Goal: Navigation & Orientation: Understand site structure

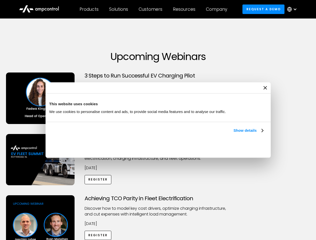
click at [233, 134] on link "Show details" at bounding box center [248, 131] width 30 height 6
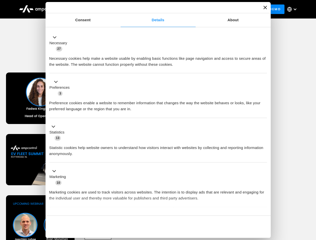
click at [264, 68] on div "Necessary cookies help make a website usable by enabling basic functions like p…" at bounding box center [158, 60] width 218 height 16
click at [310, 202] on div "Achieving TCO Parity in Fleet Electrification Discover how to model key cost dr…" at bounding box center [158, 234] width 314 height 79
click at [154, 9] on div "Customers" at bounding box center [151, 10] width 24 height 6
click at [89, 9] on div "Products" at bounding box center [89, 10] width 19 height 6
click at [119, 9] on div "Solutions" at bounding box center [118, 10] width 19 height 6
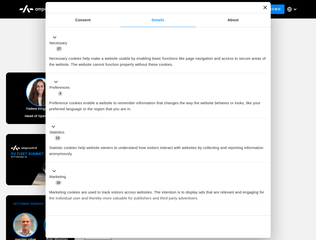
click at [151, 9] on div "Customers" at bounding box center [151, 10] width 24 height 6
click at [185, 9] on div "Resources" at bounding box center [184, 10] width 23 height 6
click at [218, 9] on div "Company" at bounding box center [216, 10] width 21 height 6
click at [293, 9] on div at bounding box center [295, 9] width 4 height 4
